Goal: Task Accomplishment & Management: Use online tool/utility

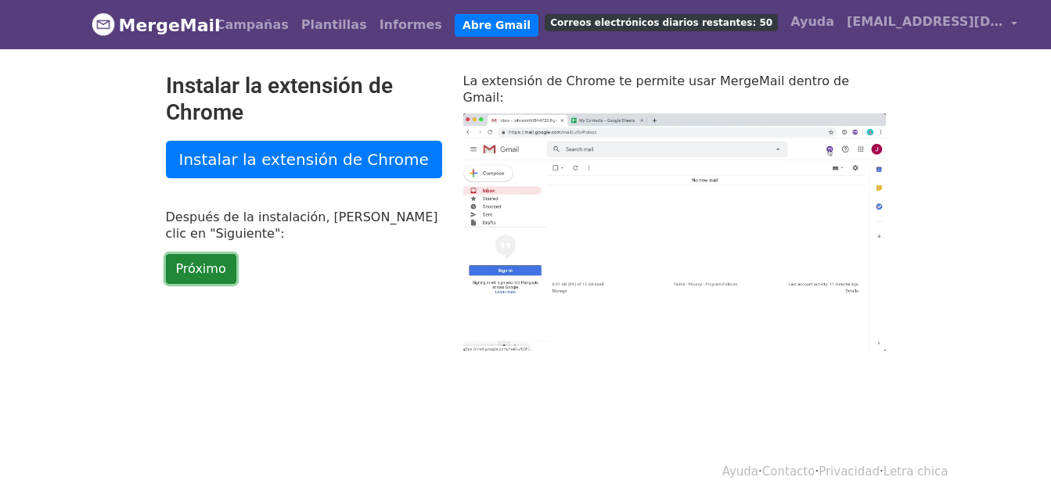
click at [166, 270] on link "Próximo" at bounding box center [201, 269] width 70 height 30
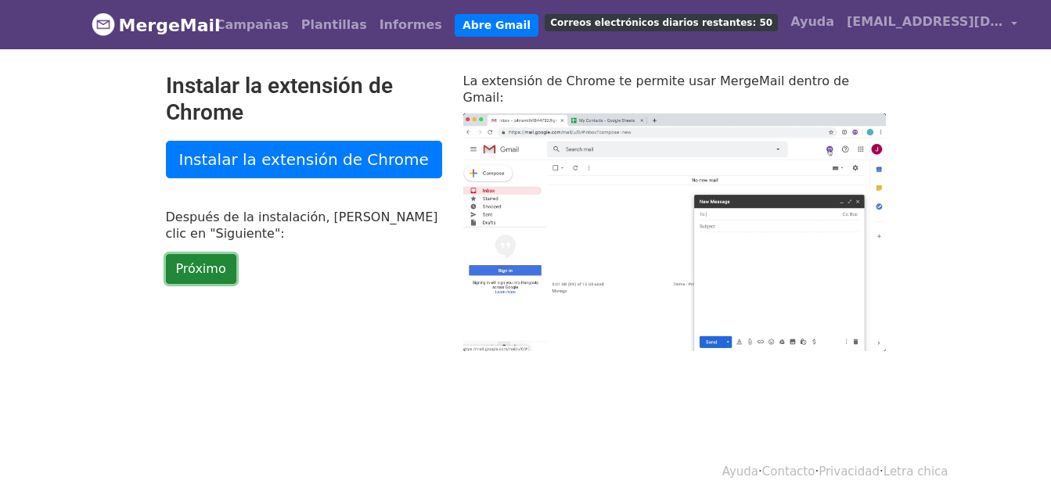
type input "67.67"
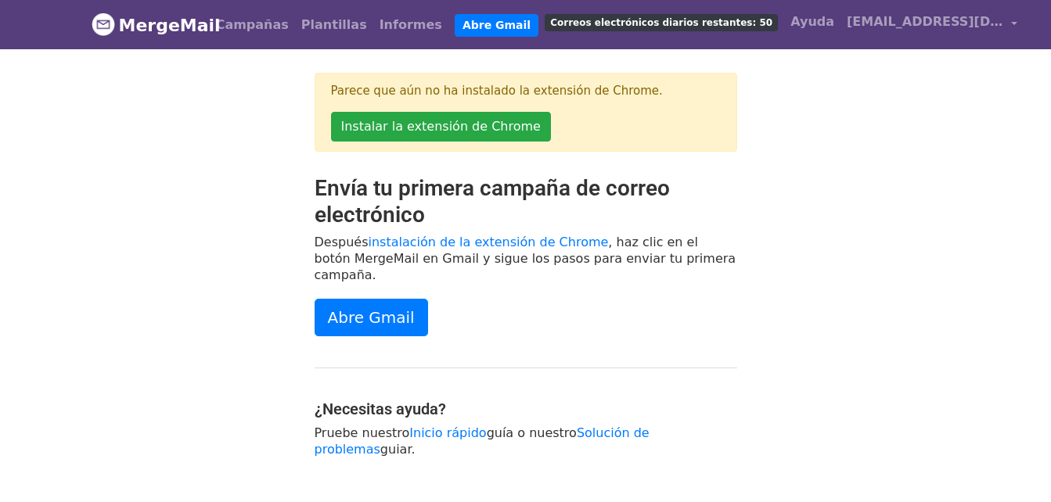
click at [691, 23] on span "Correos electrónicos diarios restantes: 50" at bounding box center [661, 22] width 233 height 17
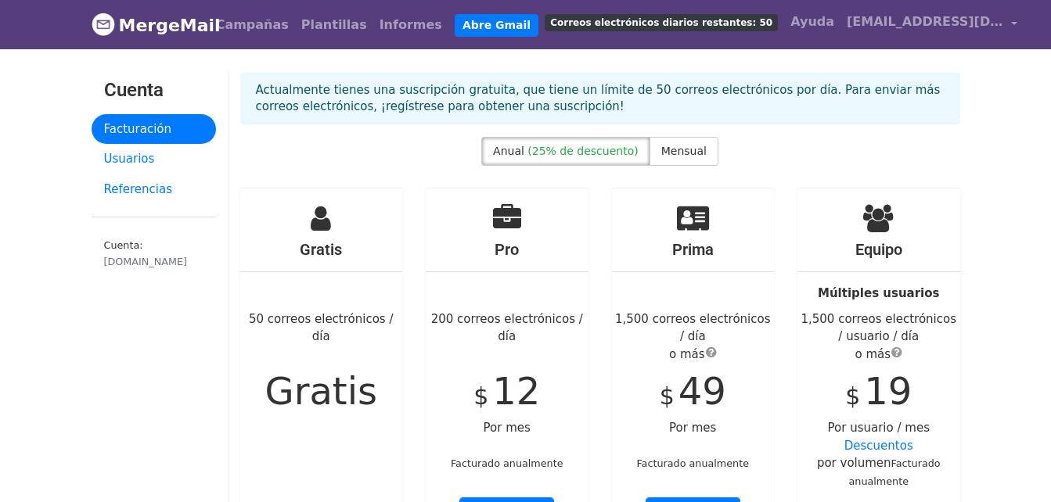
click at [105, 22] on img at bounding box center [103, 24] width 23 height 23
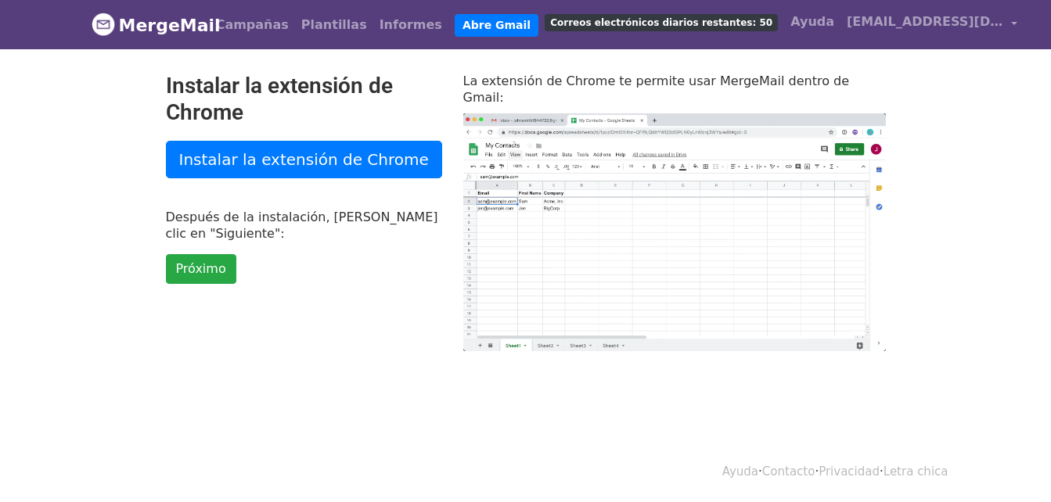
type input "51.24"
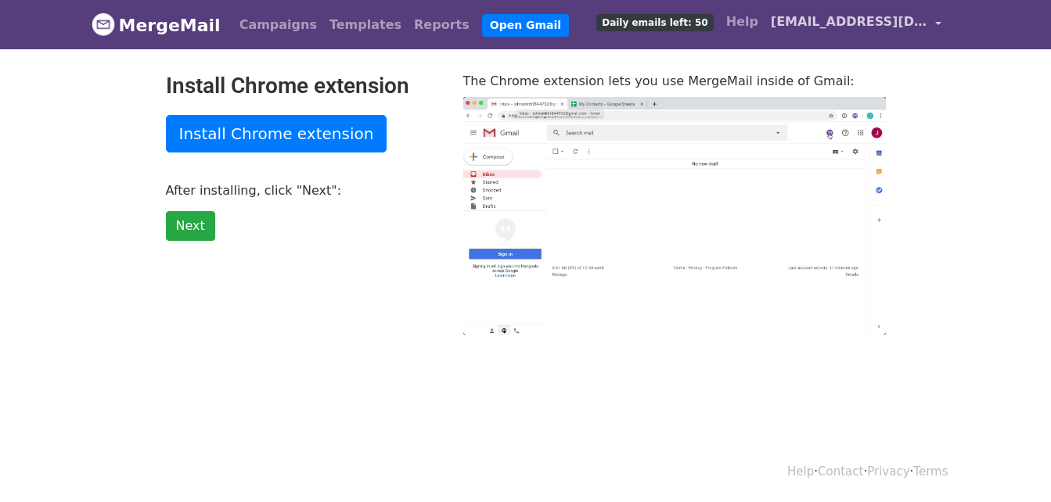
click at [942, 22] on link "[EMAIL_ADDRESS][DOMAIN_NAME]" at bounding box center [856, 24] width 183 height 37
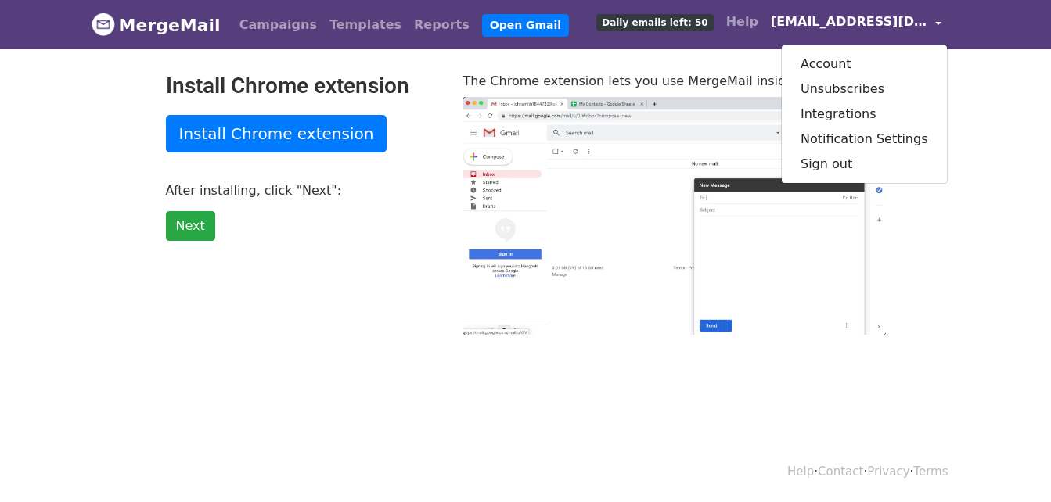
type input "68.51"
